Goal: Entertainment & Leisure: Browse casually

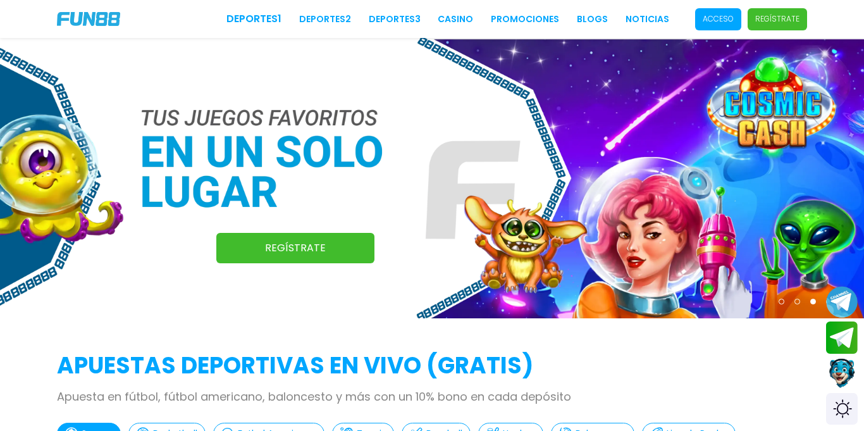
click at [717, 26] on span "Acceso" at bounding box center [718, 19] width 46 height 22
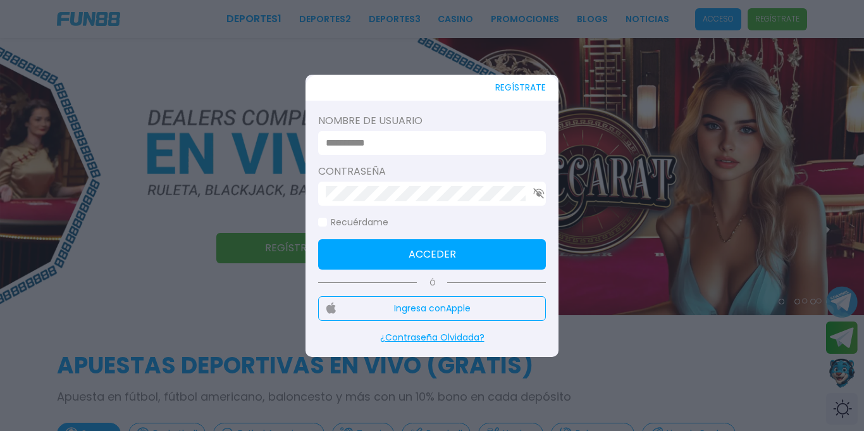
type input "*********"
click at [421, 249] on button "Acceder" at bounding box center [432, 254] width 228 height 30
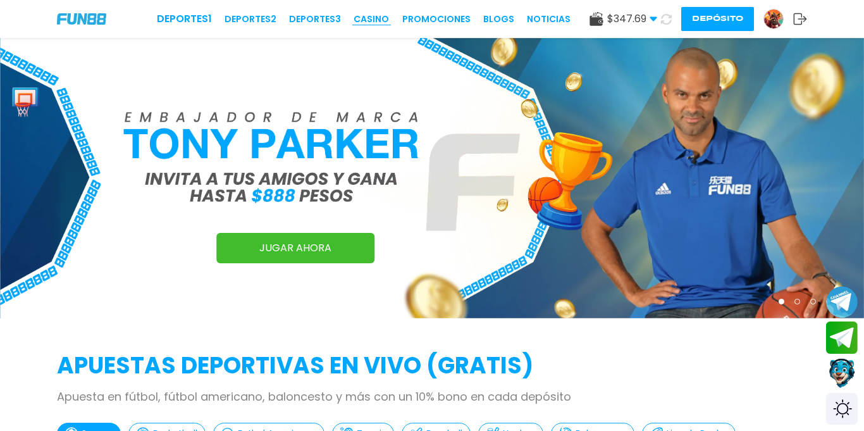
click at [382, 19] on link "CASINO" at bounding box center [371, 19] width 35 height 13
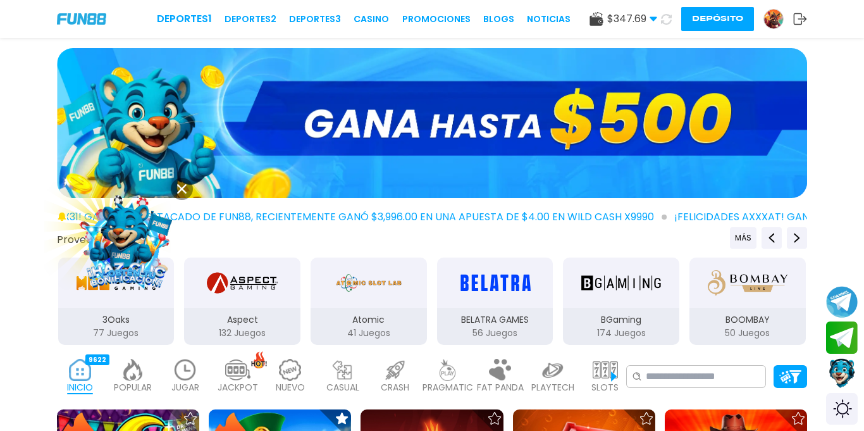
click at [185, 189] on icon at bounding box center [181, 188] width 9 height 9
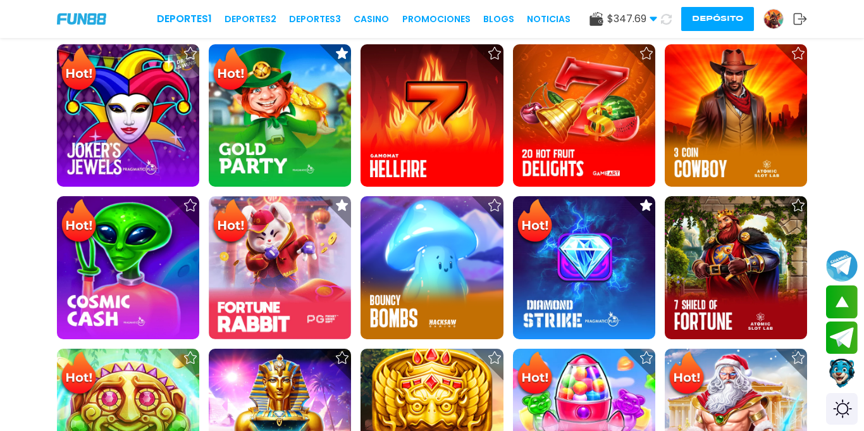
scroll to position [375, 0]
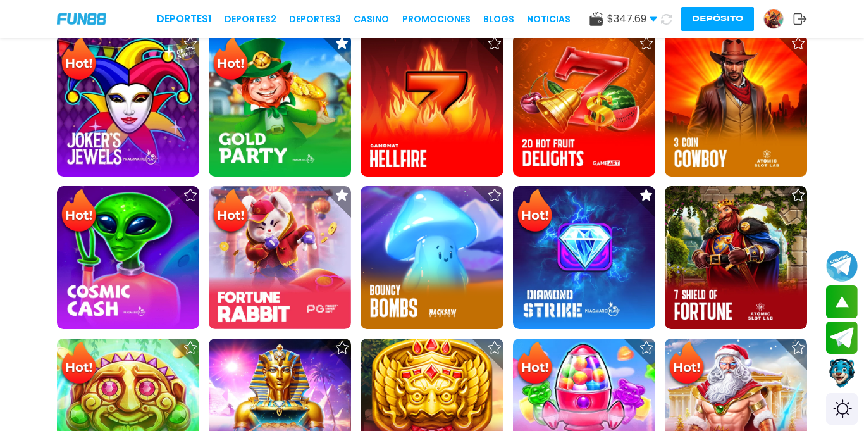
click at [430, 338] on img at bounding box center [431, 409] width 142 height 142
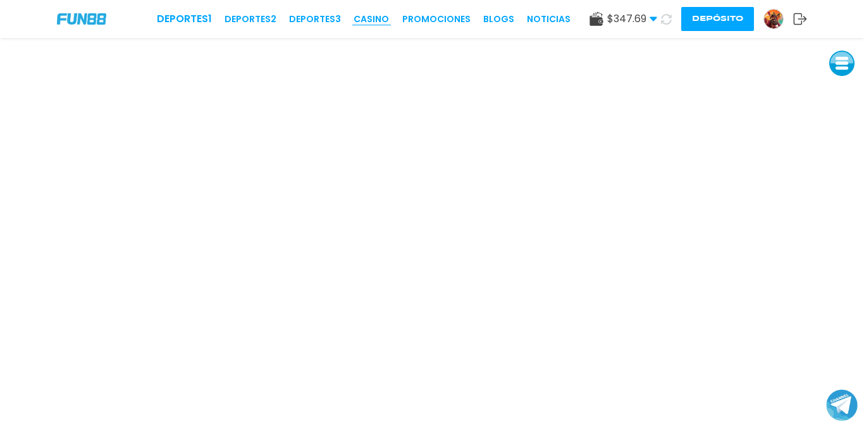
click at [369, 25] on link "CASINO" at bounding box center [371, 19] width 35 height 13
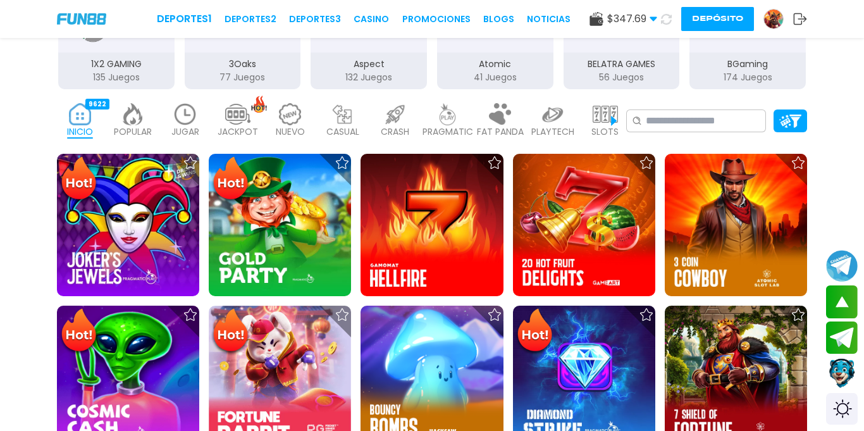
scroll to position [345, 0]
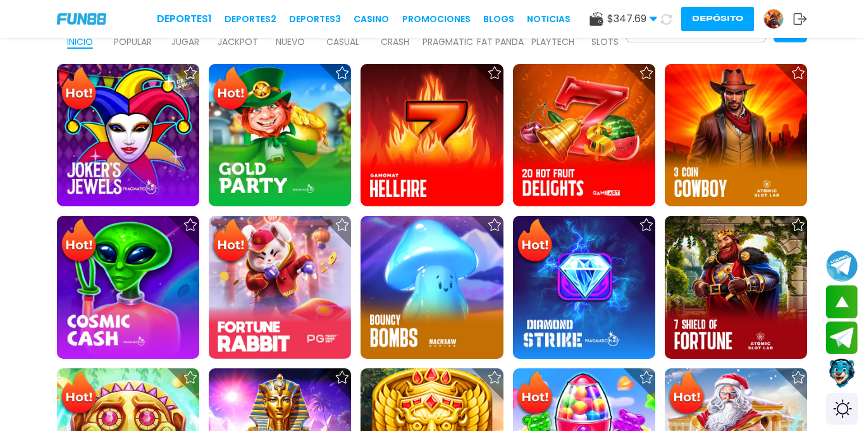
click at [567, 368] on img at bounding box center [584, 439] width 142 height 142
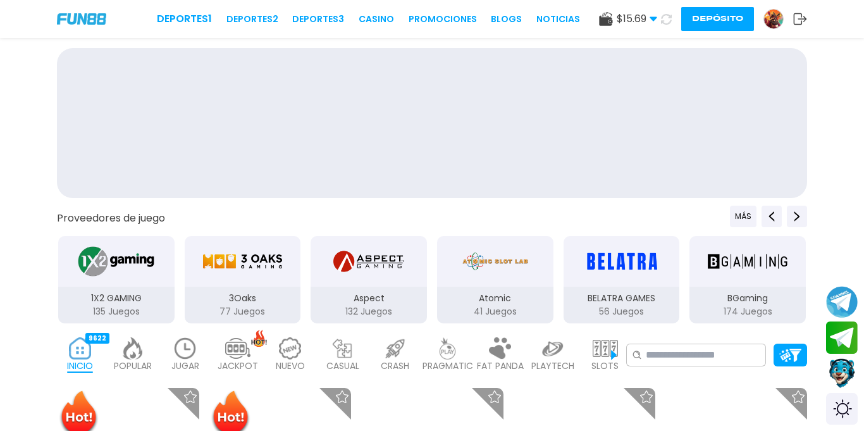
click at [778, 23] on img at bounding box center [773, 18] width 19 height 19
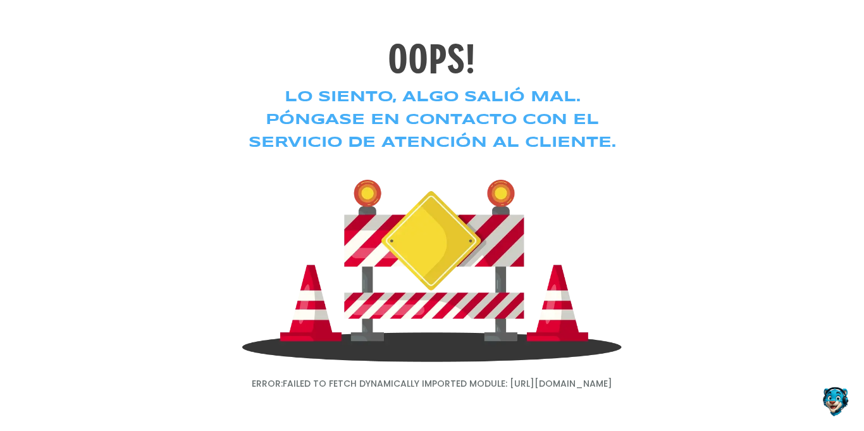
click at [778, 23] on div "OOPS! Lo siento, algo salió mal. Póngase en contacto con el servicio de atenció…" at bounding box center [432, 215] width 864 height 431
